Goal: Ask a question: Seek information or help from site administrators or community

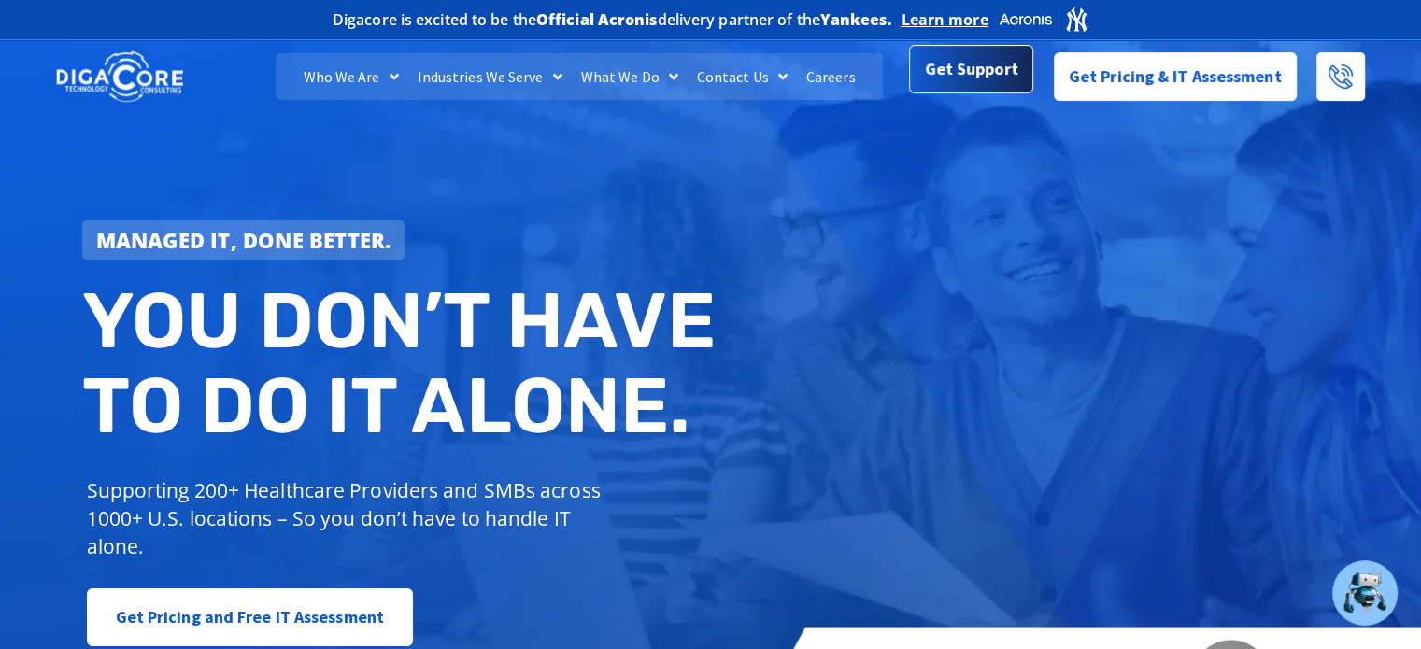
click at [996, 87] on span "Get Support" at bounding box center [971, 68] width 93 height 37
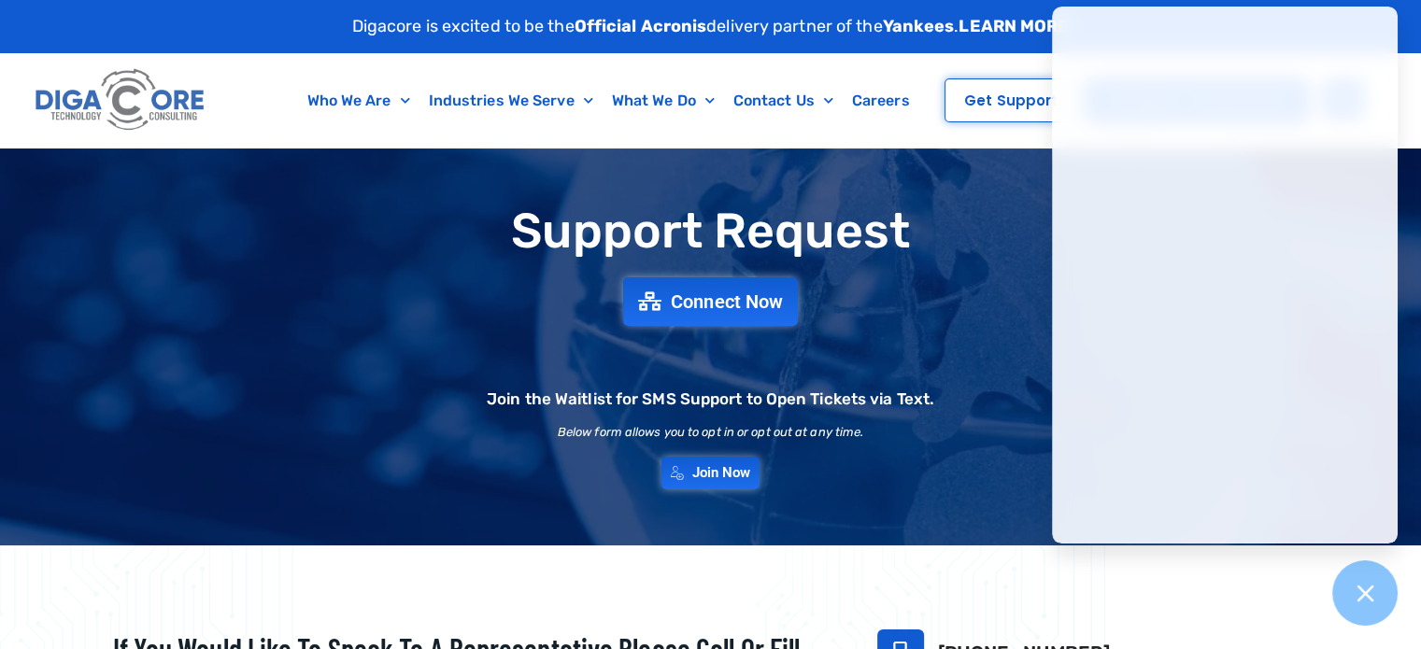
click at [912, 210] on h1 "Support Request" at bounding box center [710, 231] width 1289 height 53
click at [1356, 609] on div at bounding box center [1365, 593] width 68 height 68
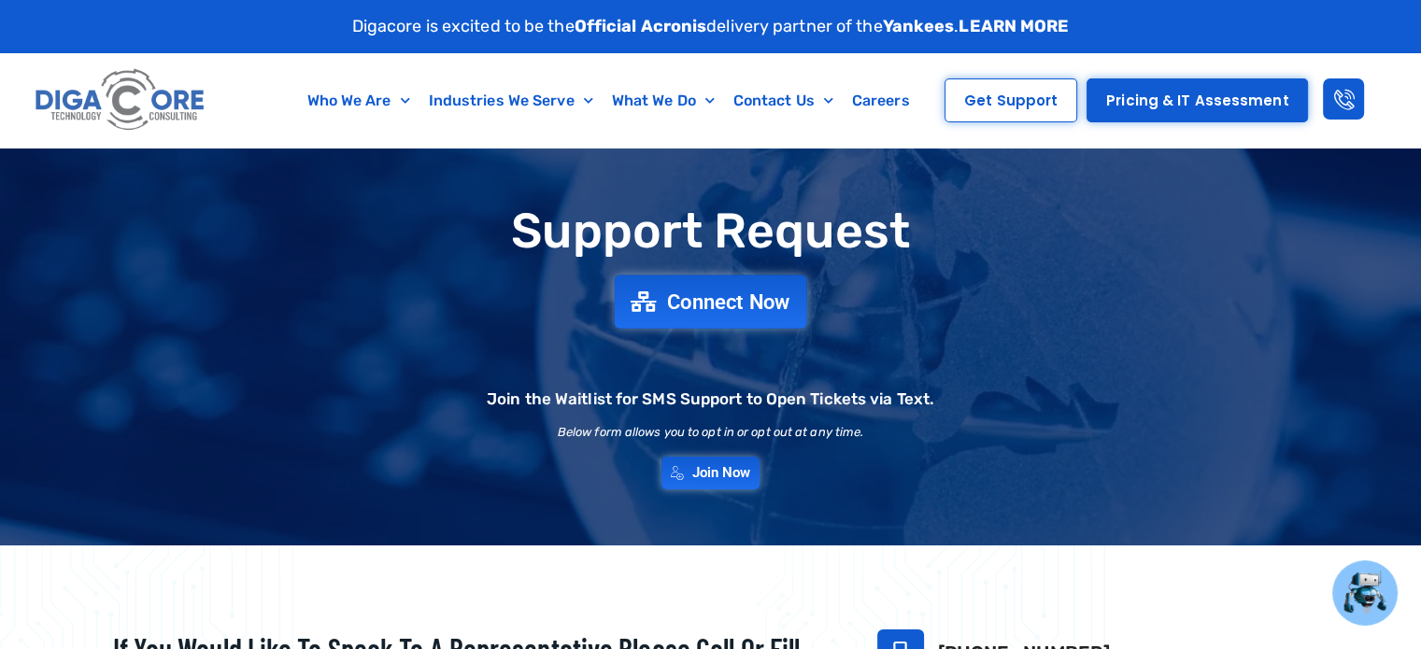
click at [701, 309] on span "Connect Now" at bounding box center [728, 301] width 123 height 21
